Goal: Task Accomplishment & Management: Manage account settings

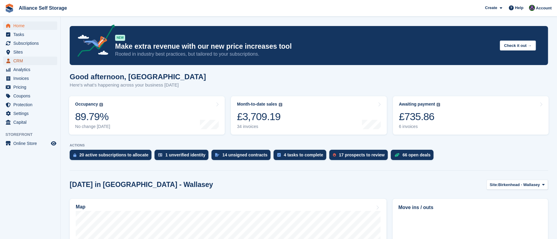
click at [29, 60] on span "CRM" at bounding box center [31, 61] width 36 height 8
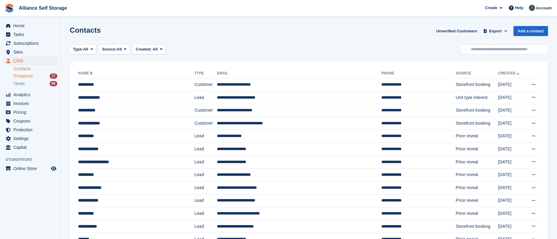
click at [30, 77] on span "Prospects" at bounding box center [23, 76] width 19 height 6
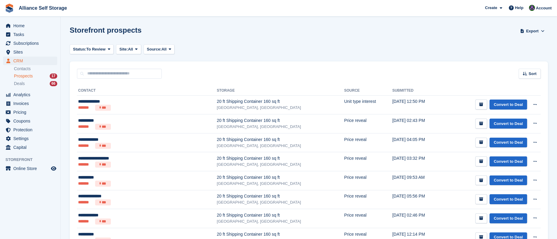
click at [9, 190] on aside "Home Tasks Subscriptions Subscriptions Subscriptions Contracts Price increases …" at bounding box center [30, 121] width 60 height 209
click at [64, 61] on section "Storefront prospects Export Export Prospects Export a CSV of all Prospects whic…" at bounding box center [309, 224] width 496 height 448
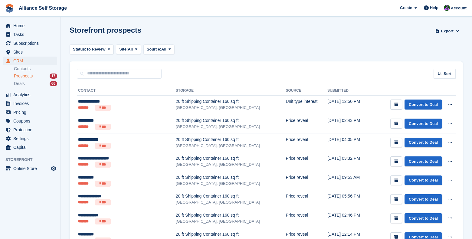
click at [117, 23] on section "Storefront prospects Export Export Prospects Export a CSV of all Prospects whic…" at bounding box center [267, 224] width 412 height 448
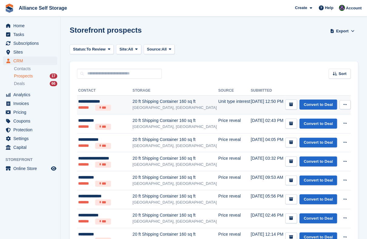
click at [219, 108] on td "Unit type interest" at bounding box center [234, 104] width 32 height 19
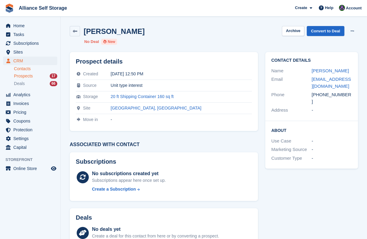
drag, startPoint x: 0, startPoint y: 0, endPoint x: 28, endPoint y: 68, distance: 73.6
click at [28, 68] on link "Contacts" at bounding box center [35, 69] width 43 height 6
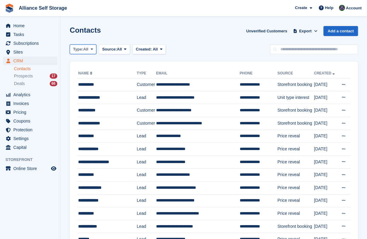
click at [83, 46] on span "Type:" at bounding box center [78, 49] width 10 height 6
click at [93, 75] on link "Lead" at bounding box center [98, 74] width 53 height 11
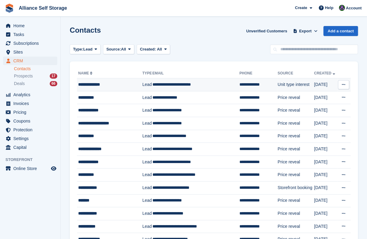
click at [199, 85] on td "**********" at bounding box center [195, 84] width 87 height 13
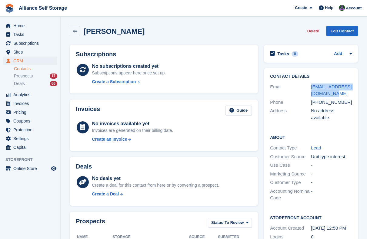
drag, startPoint x: 339, startPoint y: 92, endPoint x: 306, endPoint y: 85, distance: 34.1
click at [306, 85] on div "Email declan.mcgowan3@gmail.com" at bounding box center [311, 90] width 82 height 15
copy div "declan.mcgowan3@gmail.com"
click at [76, 31] on icon at bounding box center [75, 31] width 5 height 5
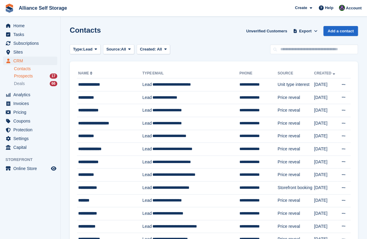
click at [31, 77] on span "Prospects" at bounding box center [23, 76] width 19 height 6
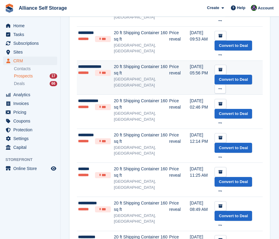
scroll to position [212, 0]
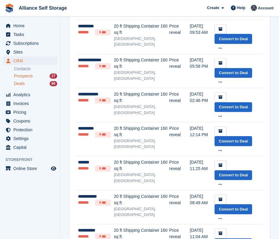
click at [25, 86] on div "Deals 66" at bounding box center [35, 84] width 43 height 6
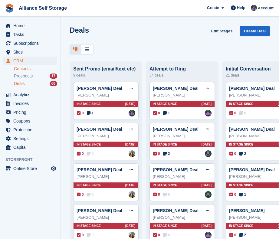
click at [23, 71] on link "Contacts" at bounding box center [35, 69] width 43 height 6
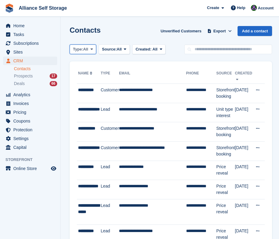
click at [88, 52] on button "Type: All" at bounding box center [83, 49] width 27 height 10
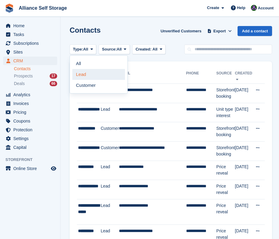
click at [85, 72] on link "Lead" at bounding box center [98, 74] width 53 height 11
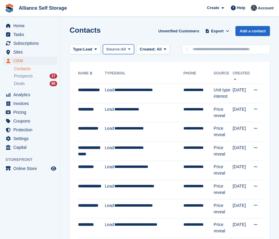
click at [130, 48] on icon at bounding box center [129, 49] width 2 height 4
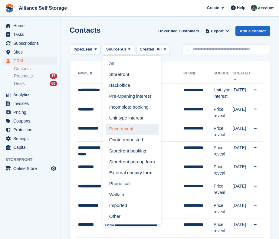
click at [140, 129] on link "Price reveal" at bounding box center [132, 129] width 53 height 11
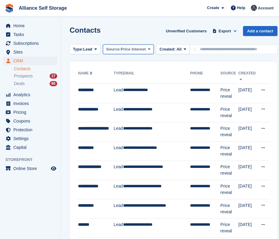
click at [140, 50] on span "Price Interest" at bounding box center [133, 49] width 25 height 6
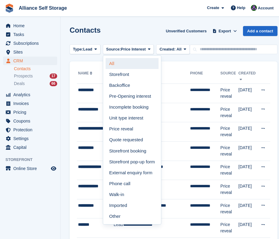
click at [136, 63] on link "All" at bounding box center [132, 63] width 53 height 11
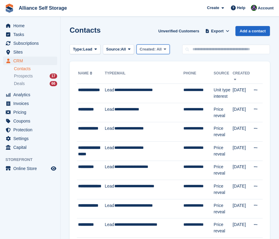
click at [156, 50] on span "All" at bounding box center [158, 49] width 5 height 5
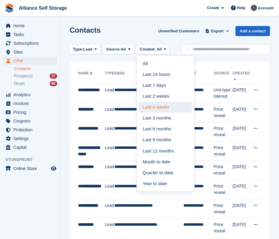
click at [163, 108] on link "Last 4 weeks" at bounding box center [165, 107] width 53 height 11
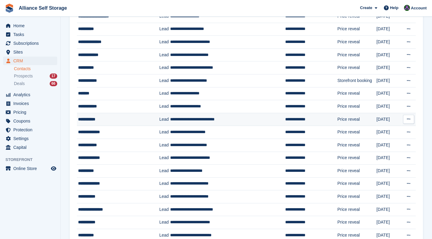
scroll to position [89, 0]
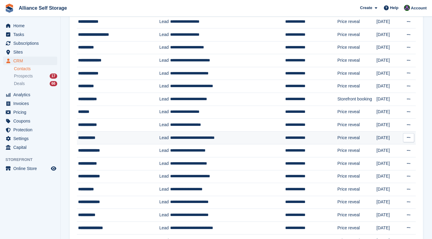
click at [232, 138] on td "**********" at bounding box center [227, 137] width 115 height 13
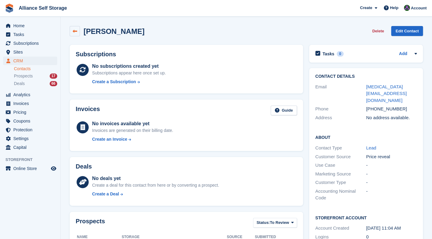
click at [76, 32] on icon at bounding box center [75, 31] width 5 height 5
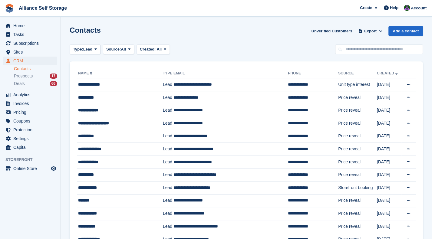
click at [22, 225] on div "Home Tasks Subscriptions Subscriptions Subscriptions Contracts Price increases …" at bounding box center [30, 136] width 61 height 239
click at [358, 49] on input "text" at bounding box center [379, 49] width 88 height 10
click at [416, 10] on span "Account" at bounding box center [419, 8] width 16 height 6
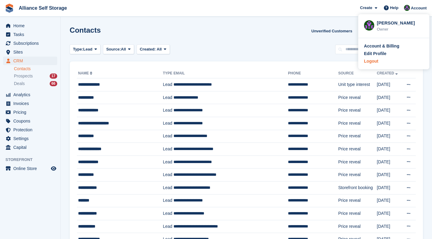
click at [415, 59] on div "Logout" at bounding box center [394, 61] width 60 height 6
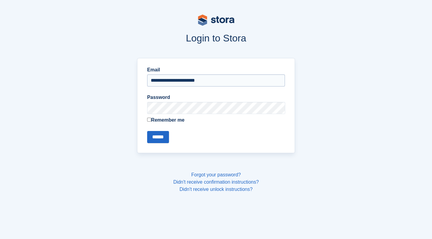
drag, startPoint x: 252, startPoint y: 80, endPoint x: 242, endPoint y: 86, distance: 12.2
click at [252, 80] on input "**********" at bounding box center [216, 80] width 138 height 12
type input "**********"
click at [156, 139] on input "******" at bounding box center [158, 137] width 22 height 12
